Goal: Information Seeking & Learning: Learn about a topic

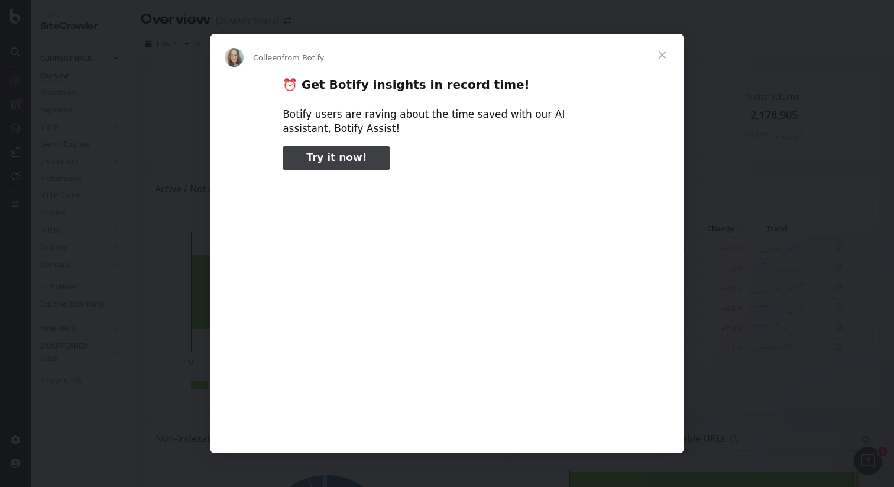
type input "826295"
click at [661, 54] on span "Close" at bounding box center [662, 55] width 43 height 43
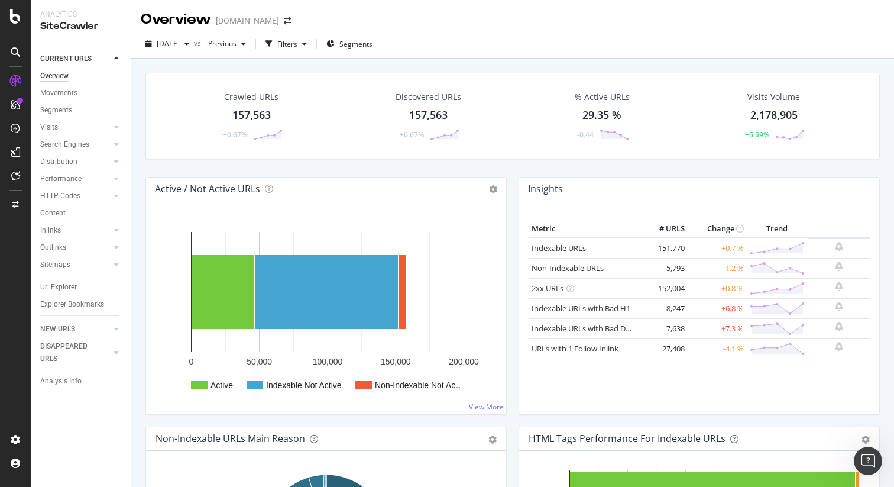
click at [10, 105] on div at bounding box center [15, 104] width 19 height 19
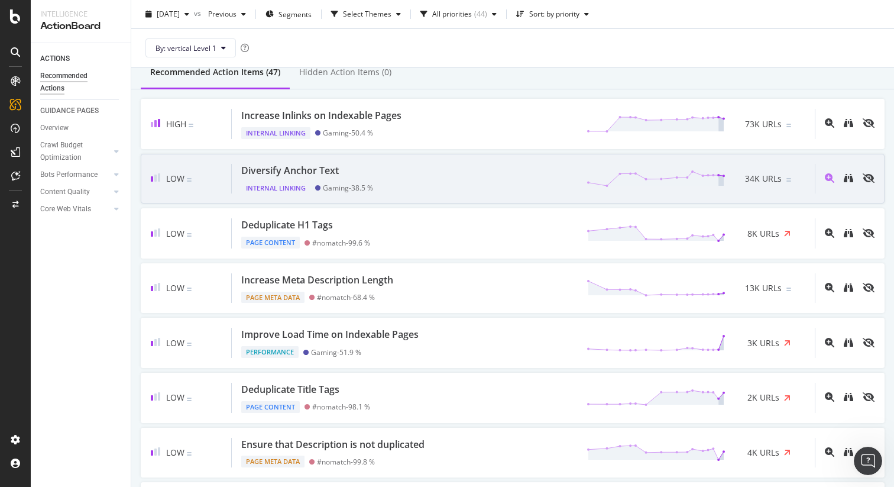
scroll to position [130, 0]
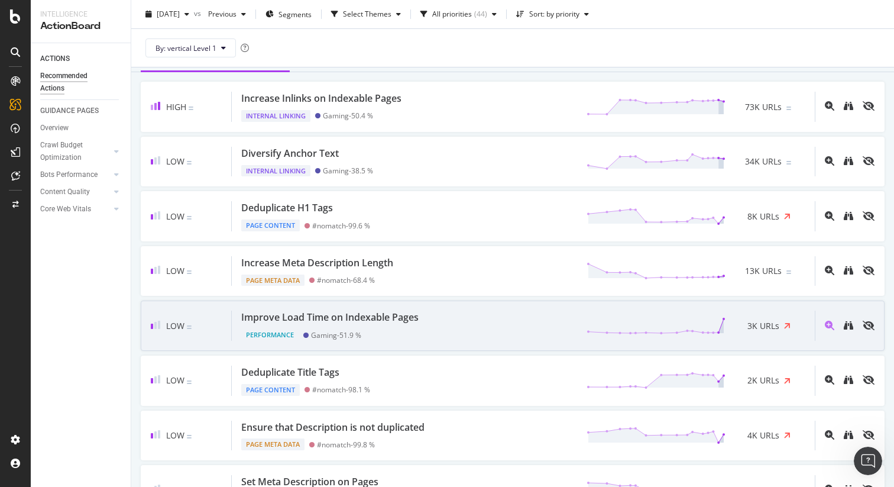
click at [387, 315] on div "Improve Load Time on Indexable Pages" at bounding box center [329, 317] width 177 height 14
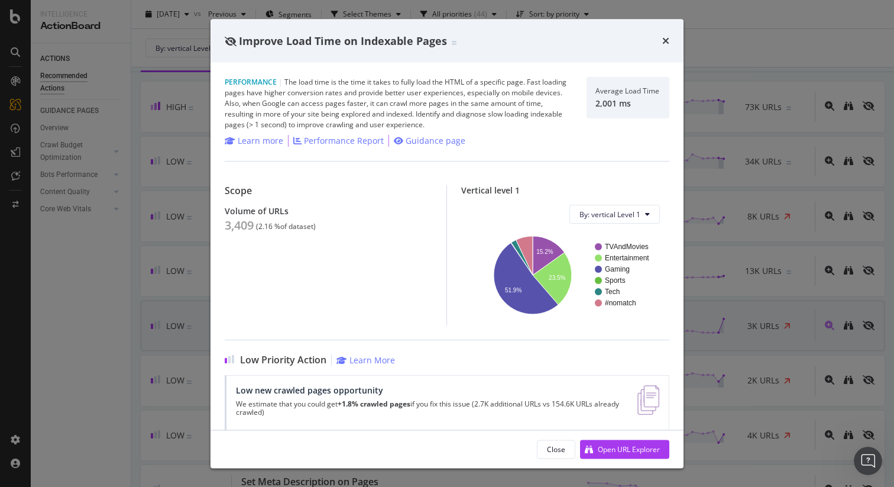
scroll to position [17, 0]
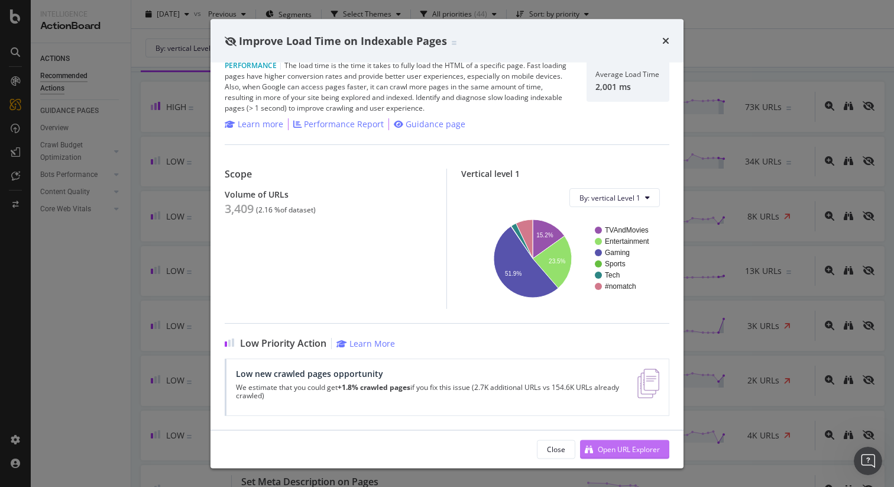
click at [613, 447] on div "Open URL Explorer" at bounding box center [629, 449] width 62 height 10
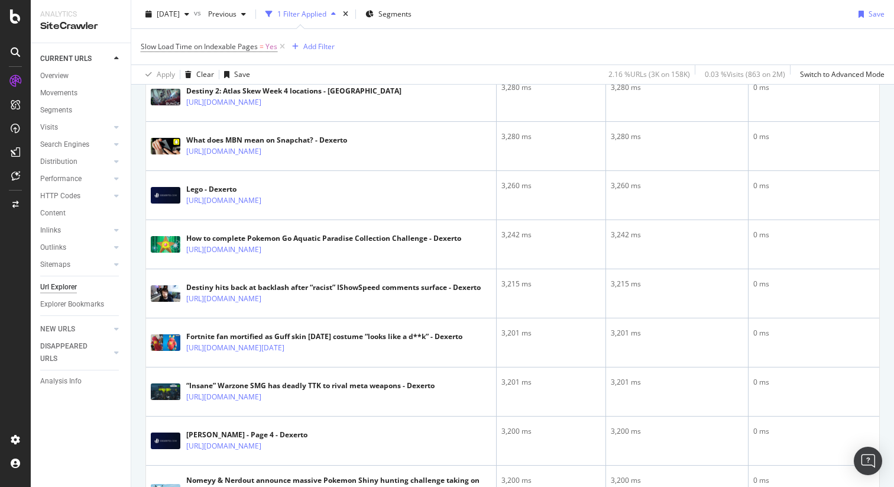
scroll to position [2694, 0]
